Goal: Task Accomplishment & Management: Manage account settings

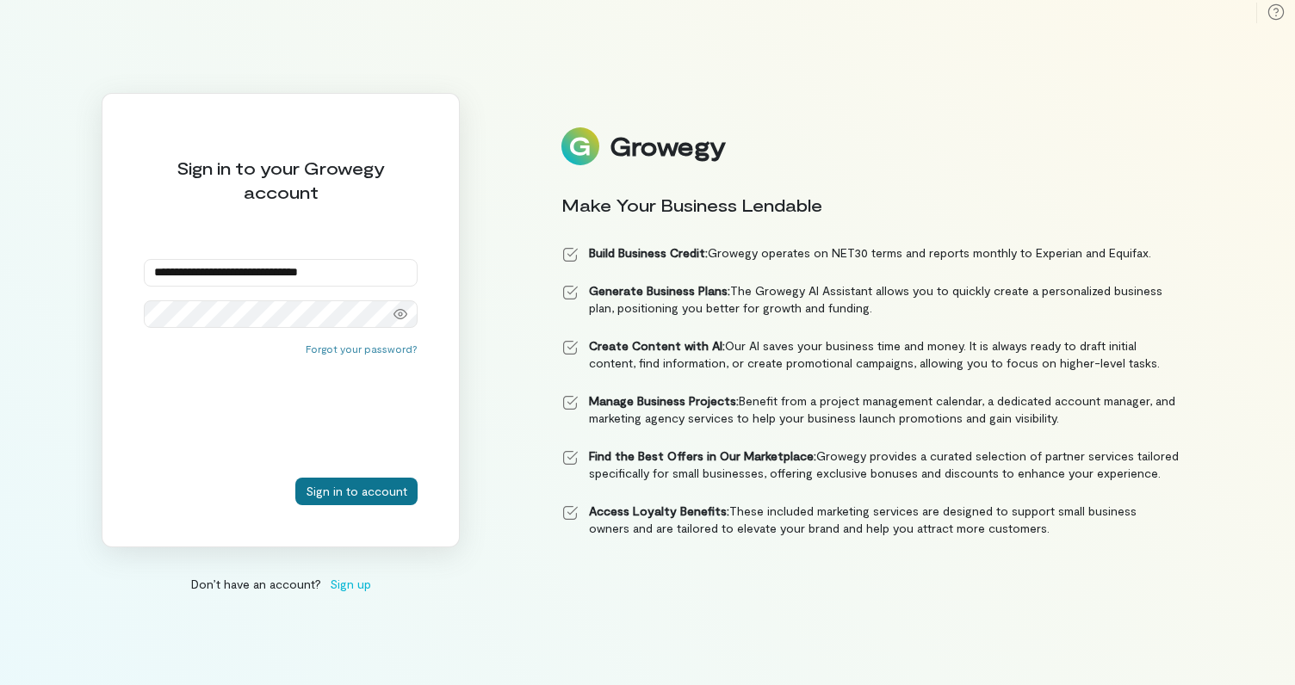
click at [367, 484] on button "Sign in to account" at bounding box center [356, 492] width 122 height 28
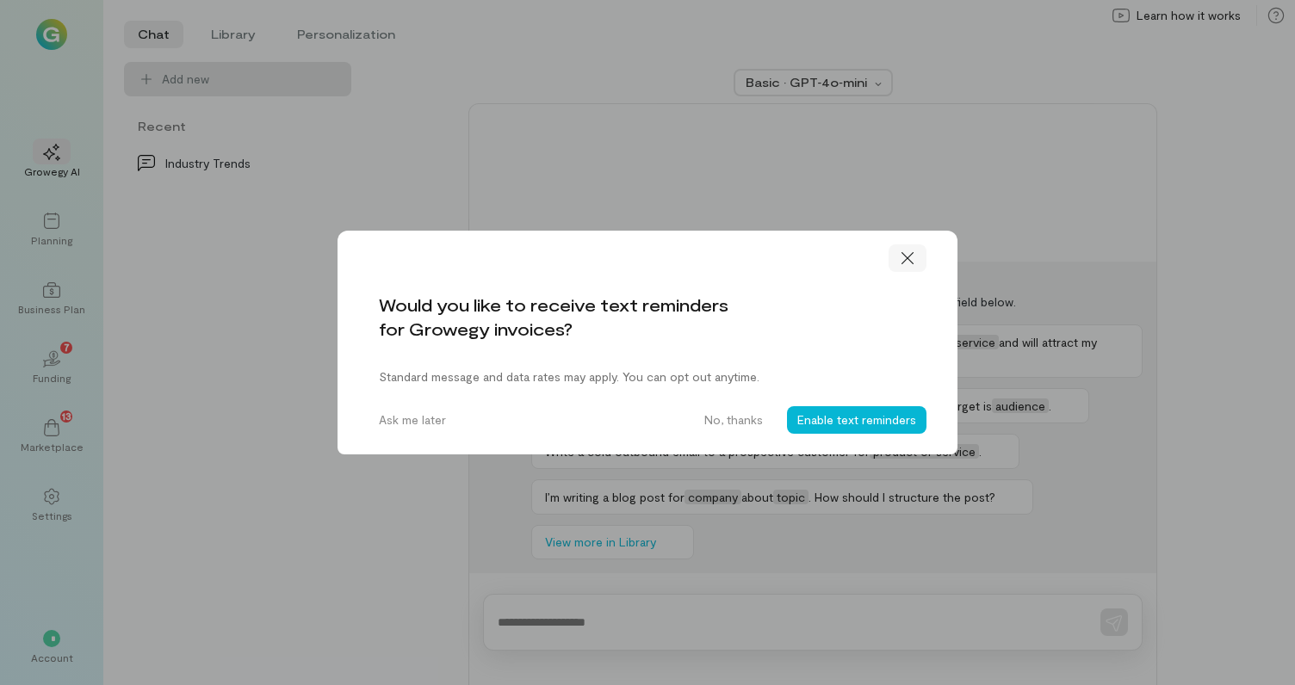
click at [910, 259] on icon at bounding box center [907, 258] width 17 height 17
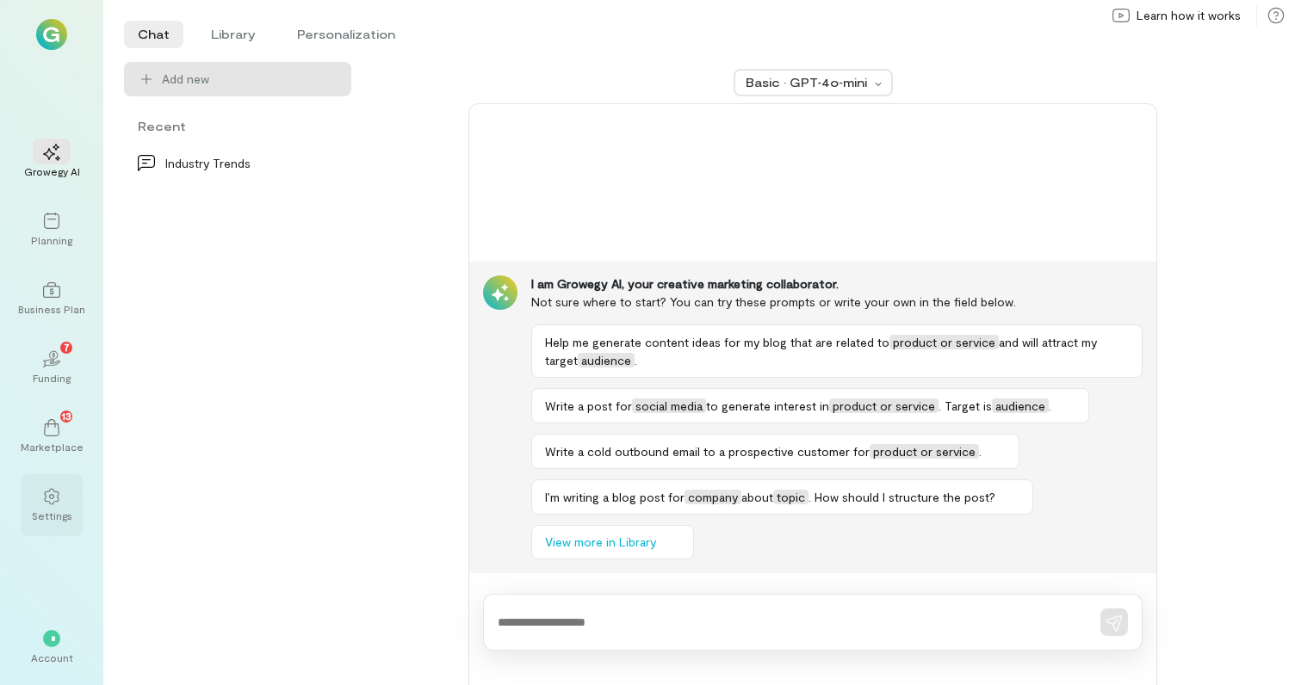
click at [52, 497] on icon at bounding box center [51, 496] width 17 height 17
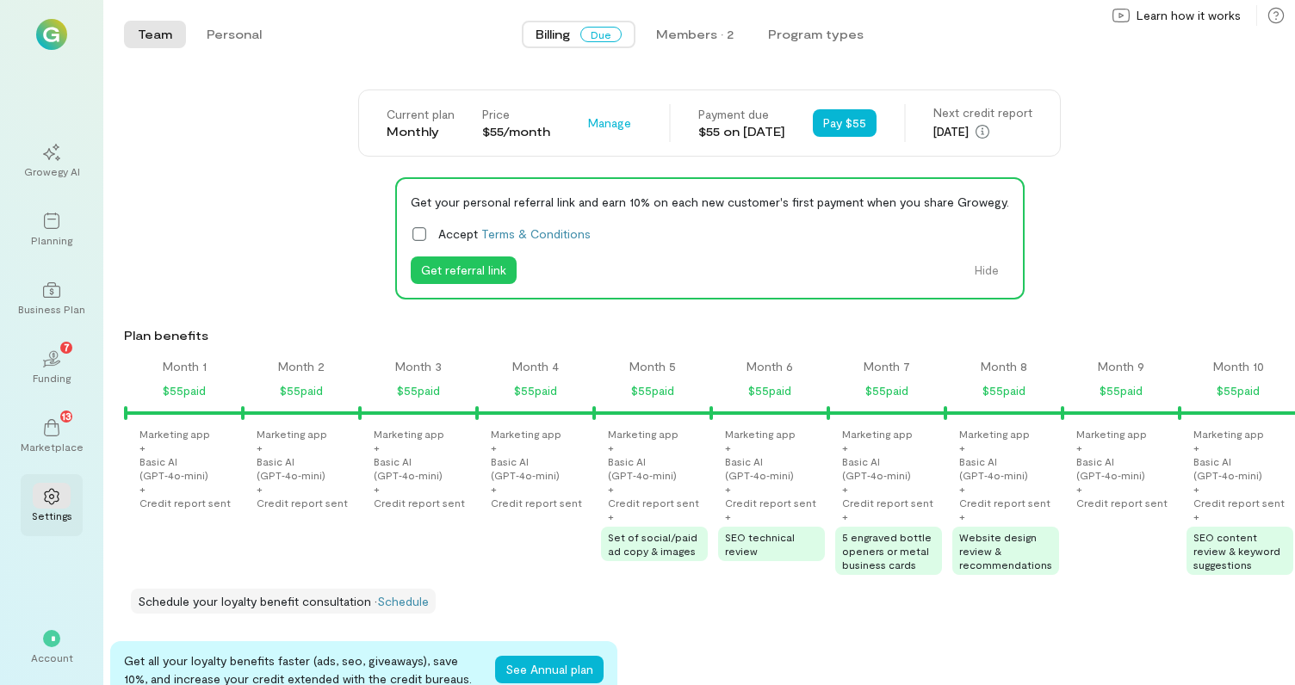
scroll to position [0, 2283]
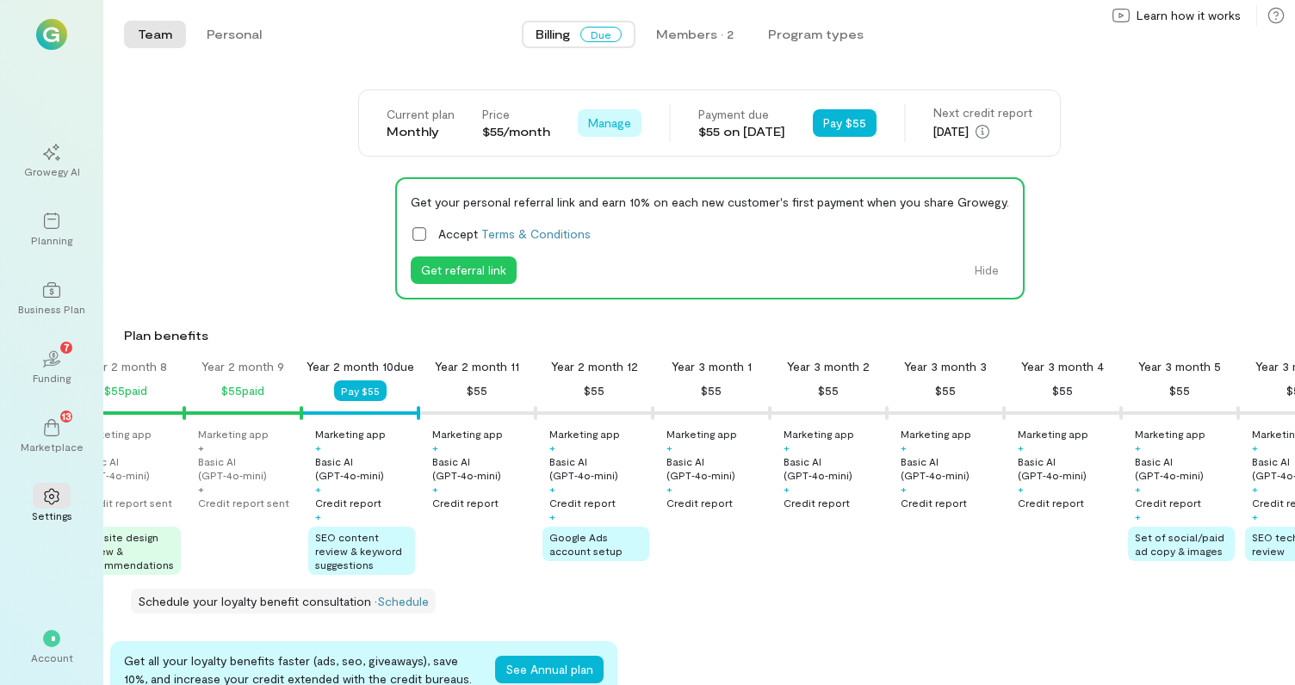
click at [609, 127] on span "Manage" at bounding box center [609, 122] width 43 height 17
click at [628, 201] on span "Cancel plan" at bounding box center [660, 194] width 88 height 17
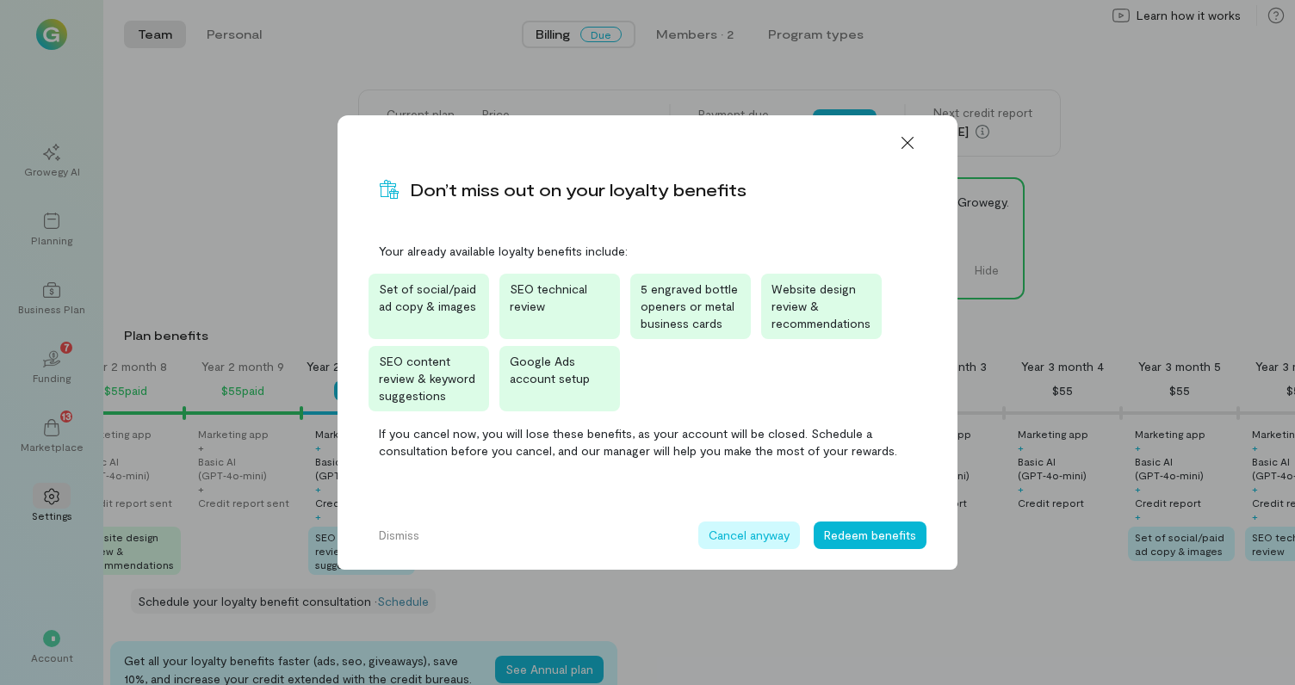
click at [747, 539] on button "Cancel anyway" at bounding box center [749, 536] width 102 height 28
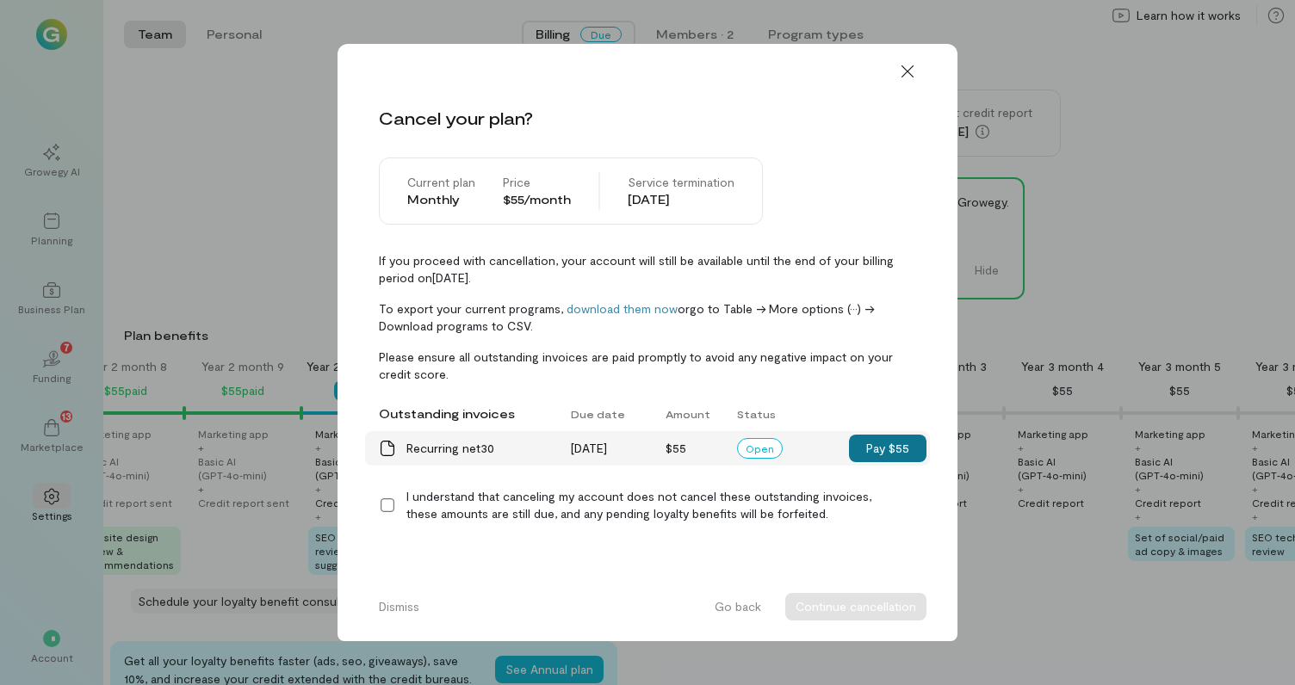
click at [887, 453] on button "Pay $55" at bounding box center [887, 449] width 77 height 28
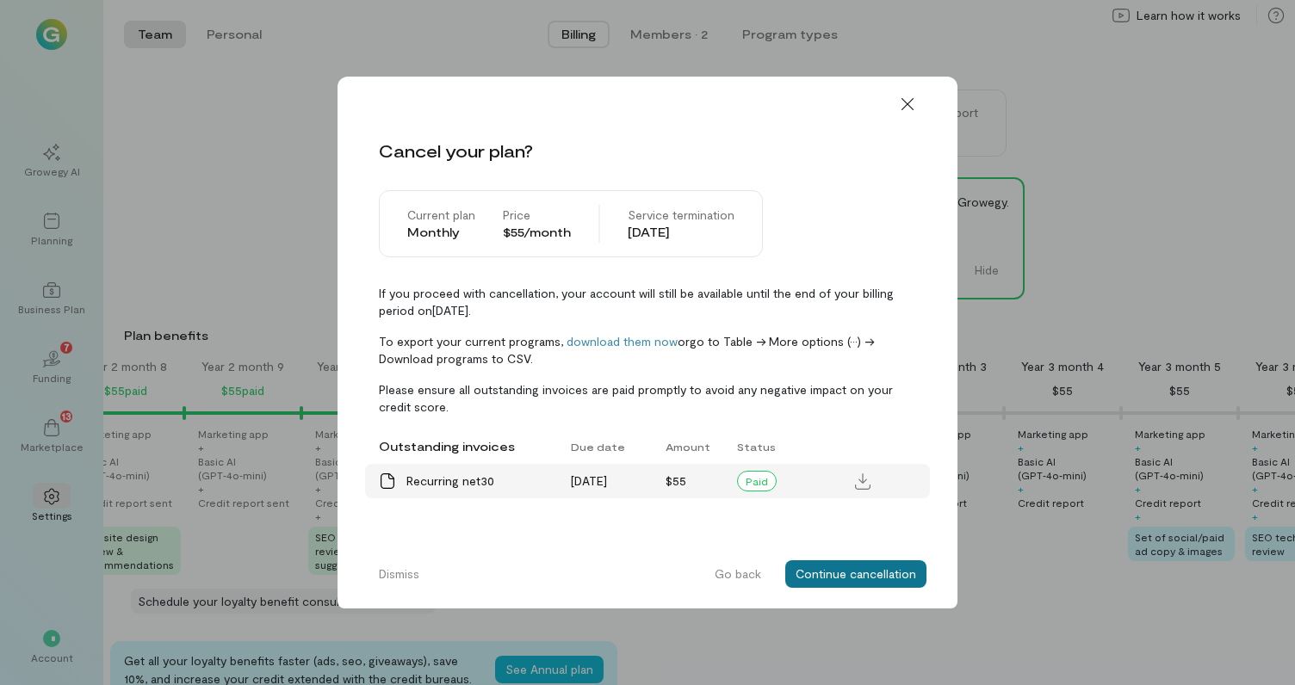
click at [881, 573] on button "Continue cancellation" at bounding box center [855, 574] width 141 height 28
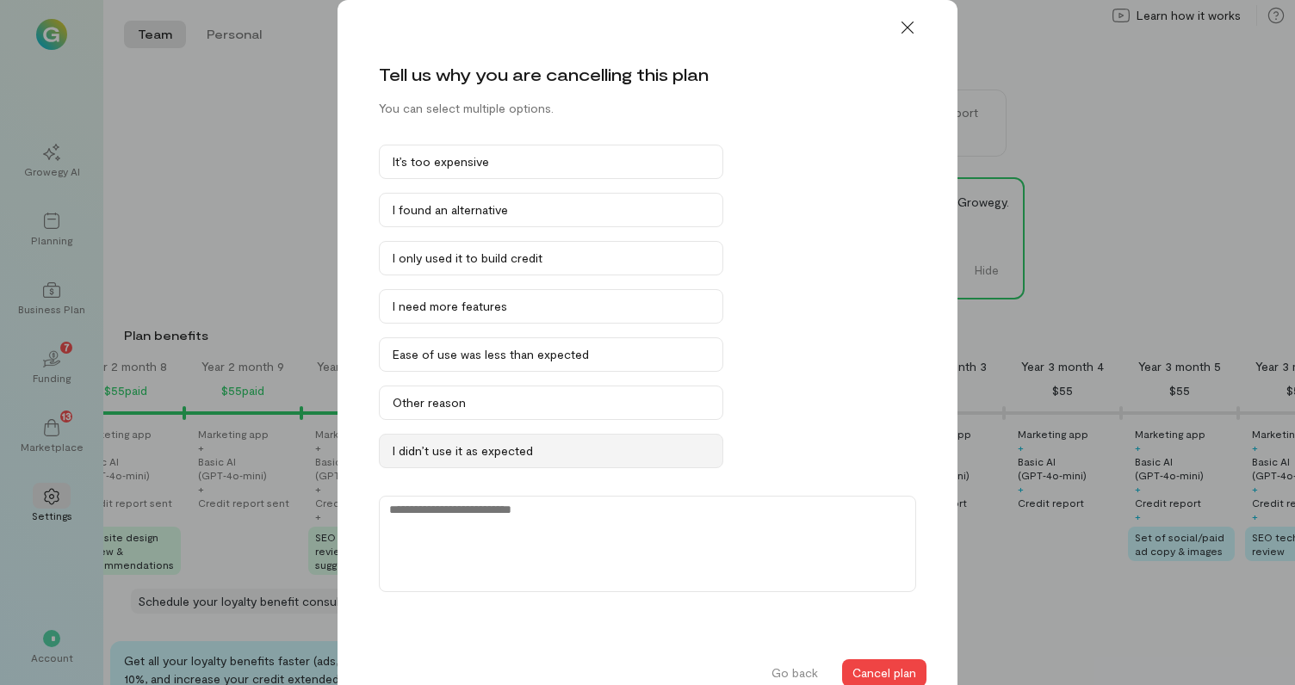
click at [546, 450] on div "I didn’t use it as expected" at bounding box center [551, 450] width 317 height 17
click at [873, 671] on button "Cancel plan" at bounding box center [884, 673] width 84 height 28
